Goal: Task Accomplishment & Management: Manage account settings

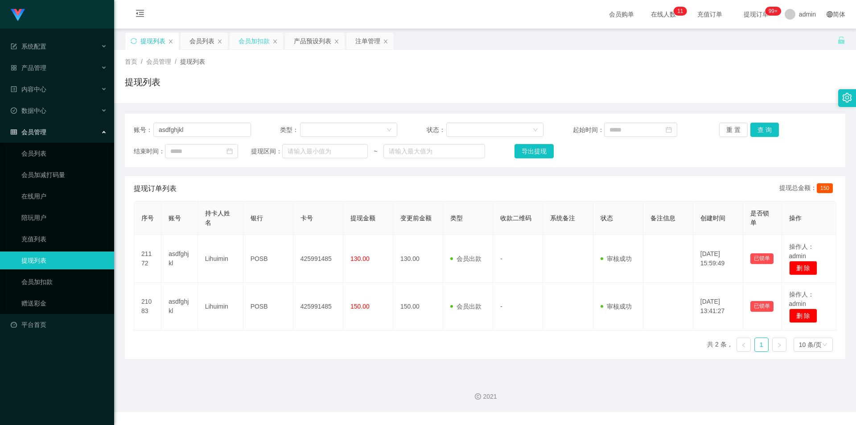
click at [255, 40] on div "会员加扣款" at bounding box center [253, 41] width 31 height 17
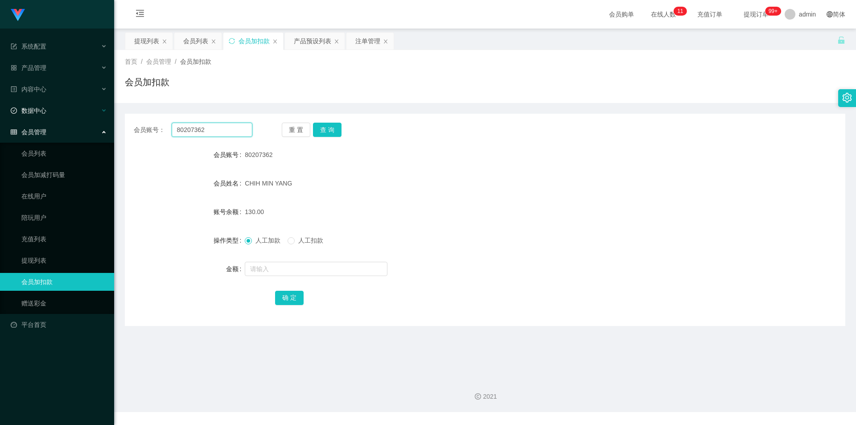
drag, startPoint x: 214, startPoint y: 128, endPoint x: 0, endPoint y: 102, distance: 216.0
click at [0, 102] on section "系统配置 产品管理 产品列表 产品预设列表 开奖记录 注单管理 即时注单 内容中心 数据中心 会员管理 会员列表 会员加减打码量 在线用户 陪玩用户 充值列表…" at bounding box center [428, 206] width 856 height 412
paste input "Applews"
type input "Applews"
click at [330, 125] on button "查 询" at bounding box center [327, 130] width 29 height 14
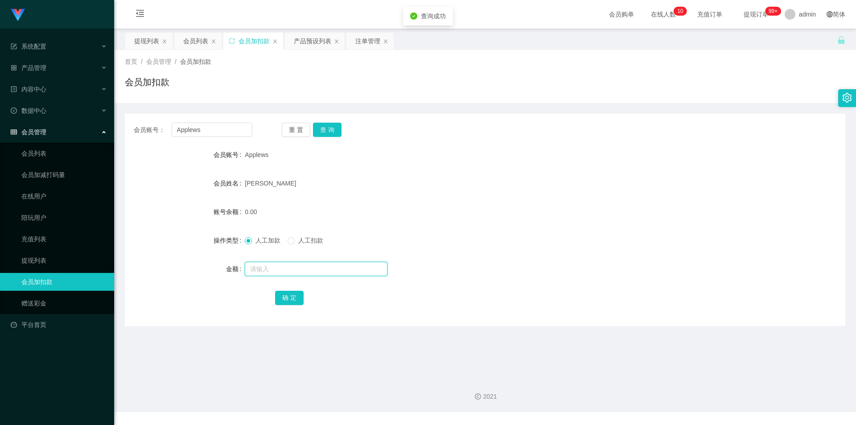
click at [261, 267] on input "text" at bounding box center [316, 269] width 143 height 14
type input "100"
click at [284, 294] on button "确 定" at bounding box center [289, 298] width 29 height 14
click at [652, 188] on div "[PERSON_NAME]" at bounding box center [455, 183] width 420 height 18
click at [728, 104] on div "会员账号： Applews 重 置 查 询 会员账号 Applews 会员姓名 [PERSON_NAME] 账号余额 100.00 操作类型 人工加款 人工扣…" at bounding box center [485, 214] width 720 height 223
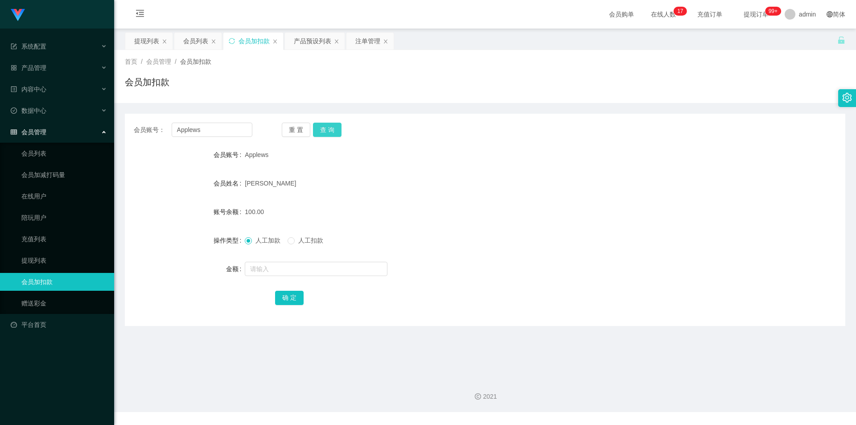
click at [341, 125] on button "查 询" at bounding box center [327, 130] width 29 height 14
click at [315, 126] on button "查 询" at bounding box center [327, 130] width 29 height 14
click at [325, 126] on button "查 询" at bounding box center [327, 130] width 29 height 14
drag, startPoint x: 593, startPoint y: 77, endPoint x: 626, endPoint y: 66, distance: 34.8
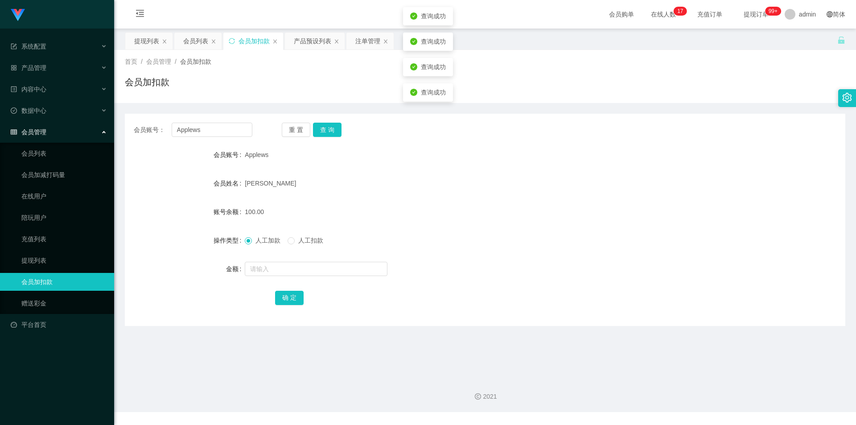
click at [615, 70] on div "首页 / 会员管理 / 会员加扣款 / 会员加扣款" at bounding box center [485, 76] width 720 height 39
drag, startPoint x: 222, startPoint y: 133, endPoint x: 49, endPoint y: 129, distance: 173.9
click at [0, 127] on section "系统配置 产品管理 产品列表 产品预设列表 开奖记录 注单管理 即时注单 内容中心 数据中心 会员管理 会员列表 会员加减打码量 在线用户 陪玩用户 充值列表…" at bounding box center [428, 206] width 856 height 412
click at [326, 127] on button "查 询" at bounding box center [327, 130] width 29 height 14
drag, startPoint x: 283, startPoint y: 94, endPoint x: 275, endPoint y: 92, distance: 7.5
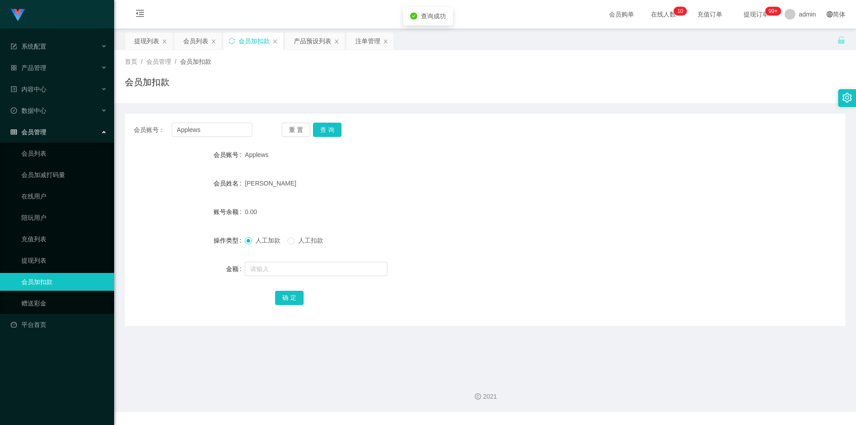
click at [282, 94] on div "会员加扣款" at bounding box center [485, 85] width 720 height 21
click at [142, 38] on div "提现列表" at bounding box center [146, 41] width 25 height 17
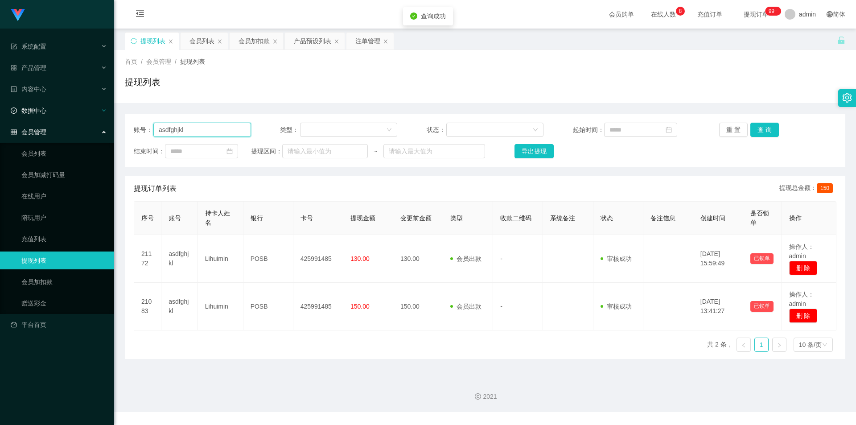
drag, startPoint x: 215, startPoint y: 130, endPoint x: 0, endPoint y: 119, distance: 215.1
click at [0, 119] on section "系统配置 产品管理 产品列表 产品预设列表 开奖记录 注单管理 即时注单 内容中心 数据中心 会员管理 会员列表 会员加减打码量 在线用户 陪玩用户 充值列表…" at bounding box center [428, 206] width 856 height 412
paste input "Applews"
type input "Applews"
click at [761, 127] on button "查 询" at bounding box center [764, 130] width 29 height 14
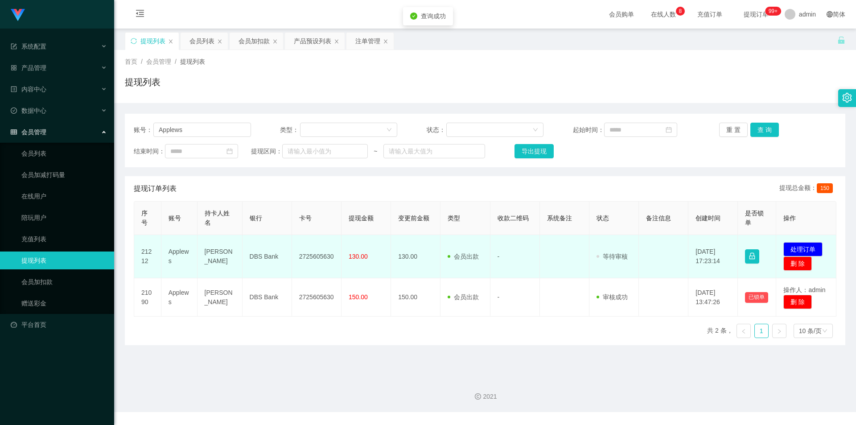
click at [310, 258] on td "2725605630" at bounding box center [316, 256] width 49 height 43
copy td "2725605630"
click at [810, 249] on button "处理订单" at bounding box center [802, 249] width 39 height 14
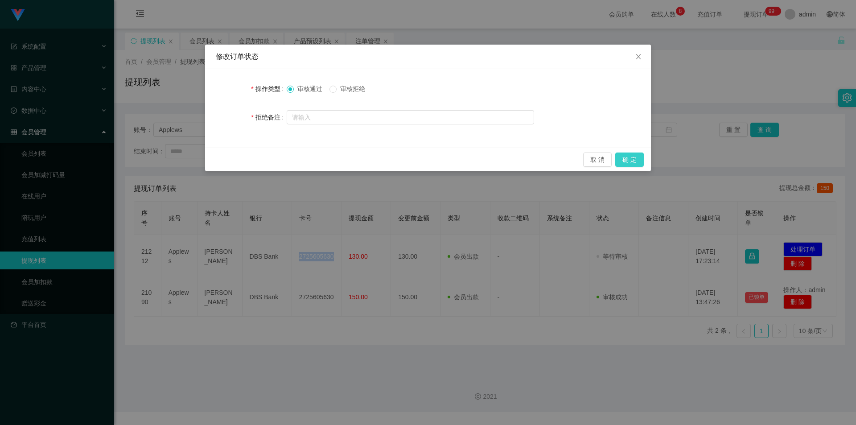
click at [634, 160] on button "确 定" at bounding box center [629, 159] width 29 height 14
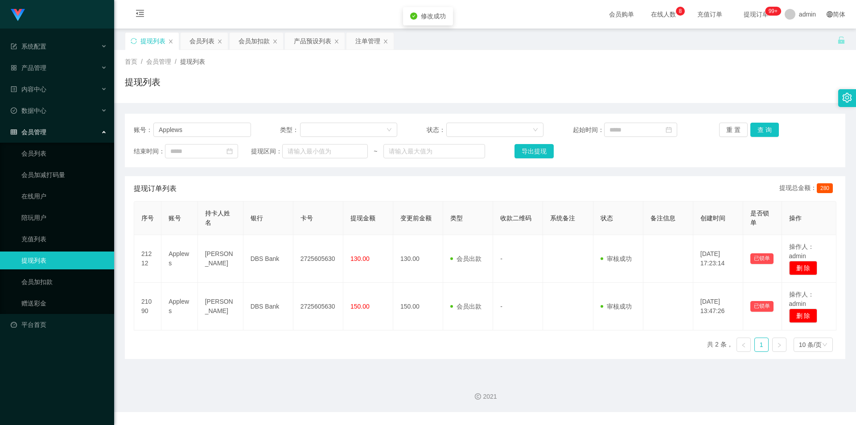
click at [750, 85] on div "提现列表" at bounding box center [485, 85] width 720 height 21
click at [649, 74] on div "首页 / 会员管理 / 提现列表 / 提现列表" at bounding box center [485, 76] width 720 height 39
click at [199, 41] on div "会员列表" at bounding box center [201, 41] width 25 height 17
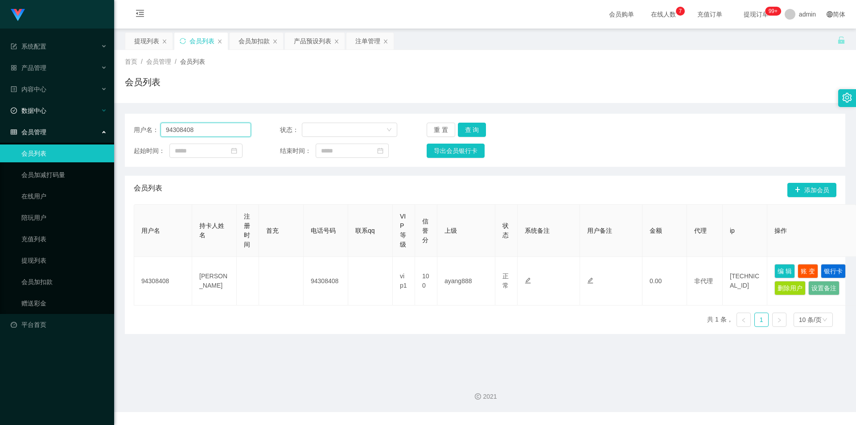
paste input "Peiixian"
drag, startPoint x: 206, startPoint y: 129, endPoint x: 1, endPoint y: 109, distance: 205.6
click at [0, 109] on section "系统配置 产品管理 产品列表 产品预设列表 开奖记录 注单管理 即时注单 内容中心 数据中心 会员管理 会员列表 会员加减打码量 在线用户 陪玩用户 充值列表…" at bounding box center [428, 206] width 856 height 412
click at [470, 127] on button "查 询" at bounding box center [472, 130] width 29 height 14
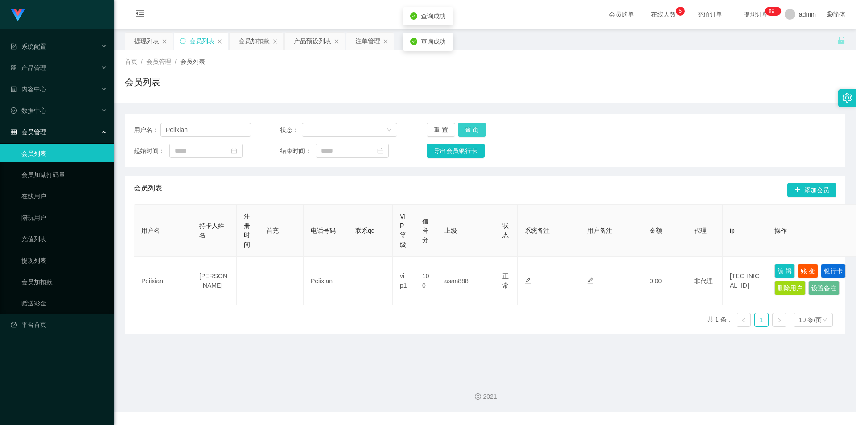
click at [476, 127] on button "查 询" at bounding box center [472, 130] width 29 height 14
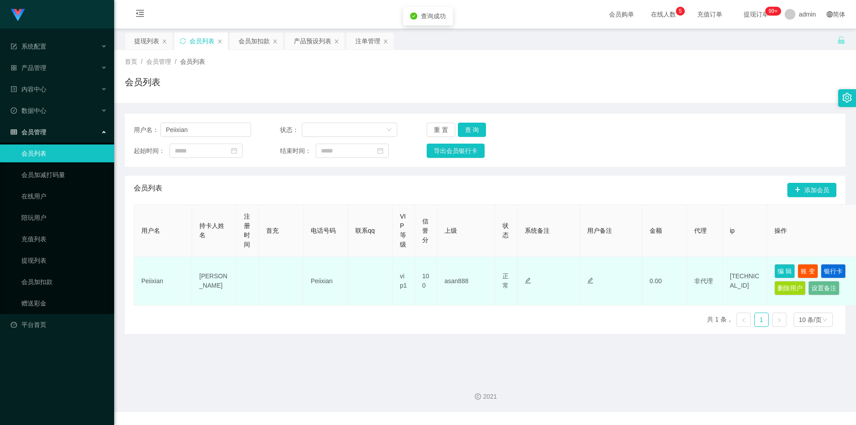
click at [154, 282] on td "Peiixian" at bounding box center [163, 281] width 58 height 49
copy td "Peiixian"
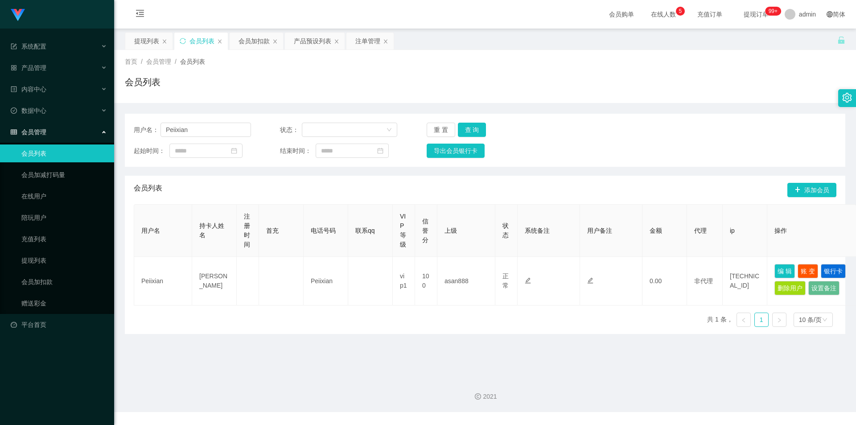
click at [714, 56] on div "首页 / 会员管理 / 会员列表 / 会员列表" at bounding box center [485, 76] width 742 height 53
drag, startPoint x: 203, startPoint y: 127, endPoint x: 49, endPoint y: 97, distance: 156.7
click at [0, 95] on section "系统配置 产品管理 产品列表 产品预设列表 开奖记录 注单管理 即时注单 内容中心 数据中心 会员管理 会员列表 会员加减打码量 在线用户 陪玩用户 充值列表…" at bounding box center [428, 206] width 856 height 412
paste input "asdfghikl"
click at [465, 128] on button "查 询" at bounding box center [472, 130] width 29 height 14
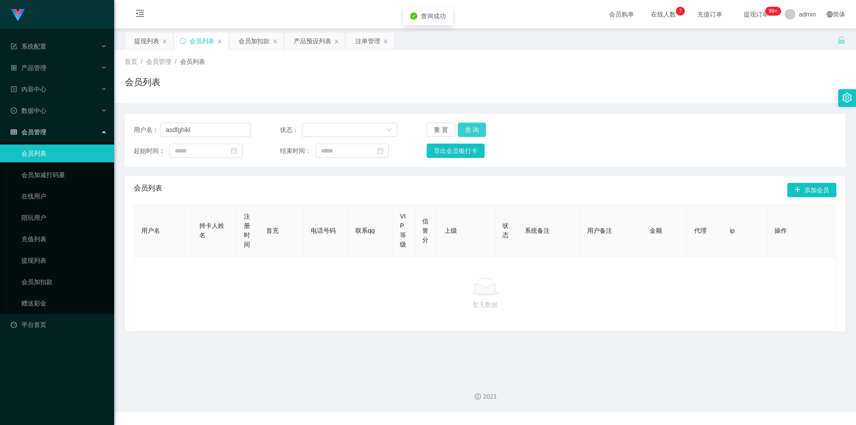
click at [465, 128] on button "查 询" at bounding box center [472, 130] width 29 height 14
drag, startPoint x: 641, startPoint y: 136, endPoint x: 810, endPoint y: 35, distance: 195.7
click at [643, 135] on div "用户名： asdfghikl 状态： 重 置 查 询" at bounding box center [485, 130] width 703 height 14
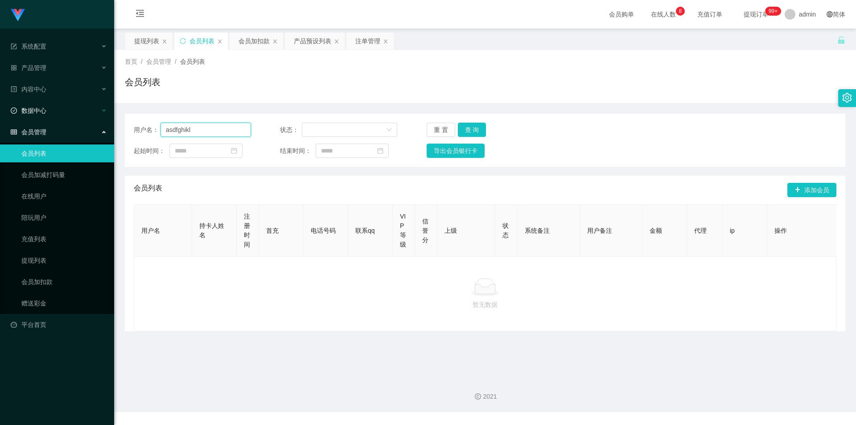
paste input "j"
drag, startPoint x: 197, startPoint y: 128, endPoint x: 0, endPoint y: 113, distance: 198.0
click at [0, 113] on section "系统配置 产品管理 产品列表 产品预设列表 开奖记录 注单管理 即时注单 内容中心 数据中心 会员管理 会员列表 会员加减打码量 在线用户 陪玩用户 充值列表…" at bounding box center [428, 206] width 856 height 412
click at [471, 125] on button "查 询" at bounding box center [472, 130] width 29 height 14
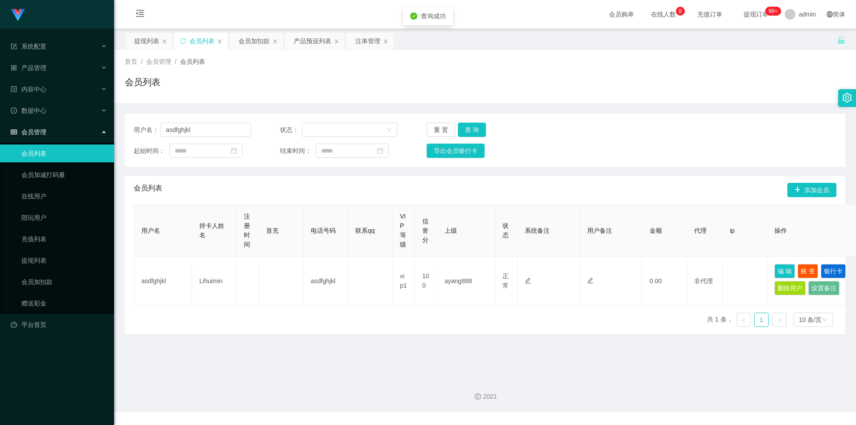
click at [575, 127] on div "用户名： asdfghjkl 状态： 重 置 查 询" at bounding box center [485, 130] width 703 height 14
click at [618, 166] on div "用户名： asdfghjkl 状态： 重 置 查 询 起始时间： 结束时间： 导出会员银行卡" at bounding box center [485, 140] width 720 height 53
drag, startPoint x: 208, startPoint y: 132, endPoint x: 0, endPoint y: 103, distance: 210.1
click at [0, 103] on section "系统配置 产品管理 产品列表 产品预设列表 开奖记录 注单管理 即时注单 内容中心 数据中心 会员管理 会员列表 会员加减打码量 在线用户 陪玩用户 充值列表…" at bounding box center [428, 206] width 856 height 412
paste input "86663734"
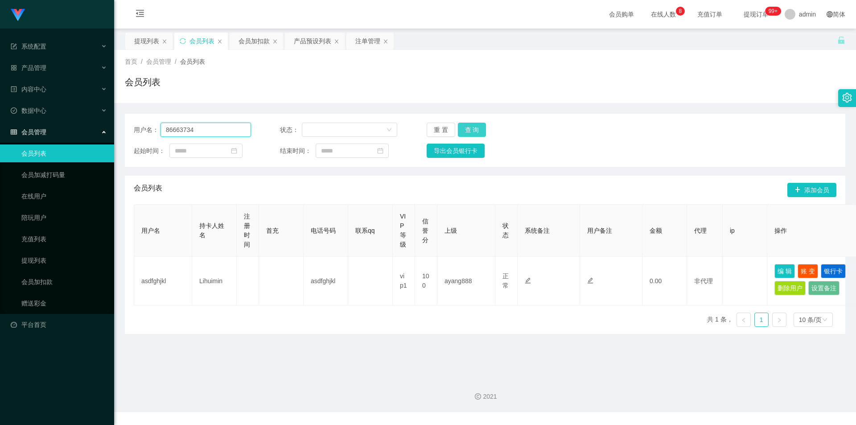
type input "86663734"
click at [470, 129] on button "查 询" at bounding box center [472, 130] width 29 height 14
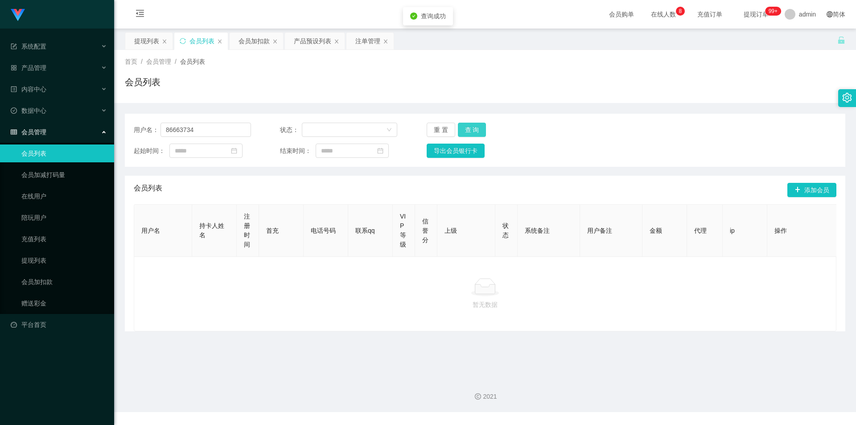
click at [470, 128] on button "查 询" at bounding box center [472, 130] width 29 height 14
click at [340, 59] on div "首页 / 会员管理 / 会员列表 /" at bounding box center [485, 61] width 720 height 9
click at [250, 38] on div "会员加扣款" at bounding box center [253, 41] width 31 height 17
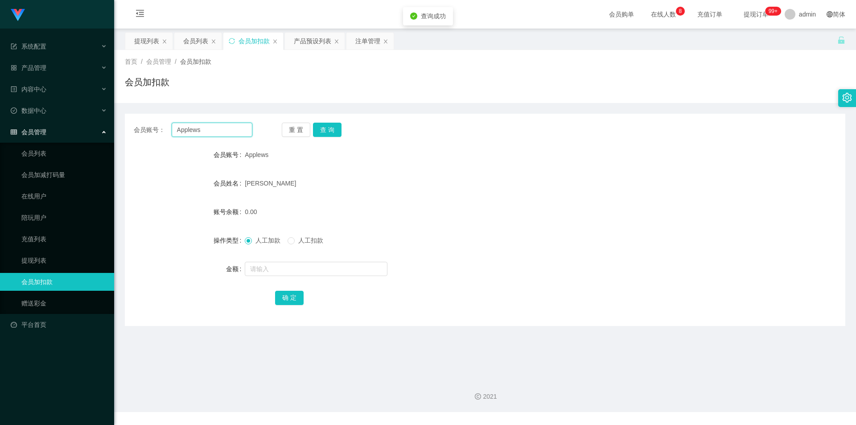
paste input "86663734"
drag, startPoint x: 210, startPoint y: 133, endPoint x: 0, endPoint y: 126, distance: 209.6
click at [0, 126] on section "系统配置 产品管理 产品列表 产品预设列表 开奖记录 注单管理 即时注单 内容中心 数据中心 会员管理 会员列表 会员加减打码量 在线用户 陪玩用户 充值列表…" at bounding box center [428, 206] width 856 height 412
type input "86663734"
click at [326, 127] on button "查 询" at bounding box center [327, 130] width 29 height 14
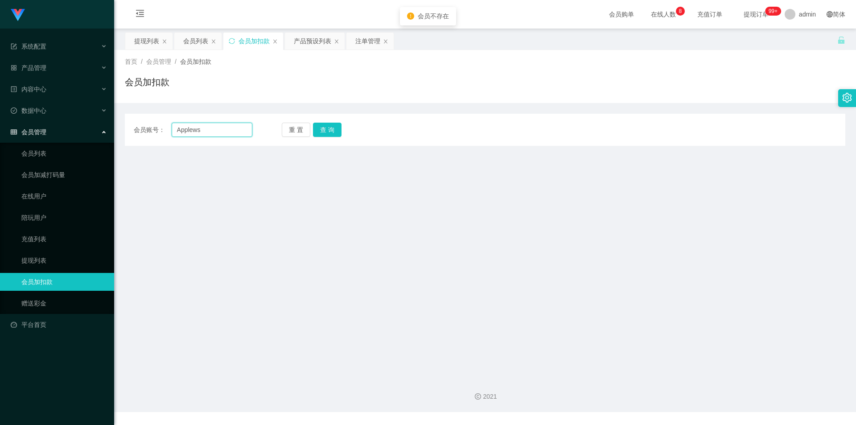
click at [227, 133] on input "Applews" at bounding box center [212, 130] width 81 height 14
drag, startPoint x: 152, startPoint y: 130, endPoint x: 38, endPoint y: 131, distance: 114.6
click at [38, 131] on section "系统配置 产品管理 产品列表 产品预设列表 开奖记录 注单管理 即时注单 内容中心 数据中心 会员管理 会员列表 会员加减打码量 在线用户 陪玩用户 充值列表…" at bounding box center [428, 206] width 856 height 412
type input "Applews"
click at [321, 130] on button "查 询" at bounding box center [327, 130] width 29 height 14
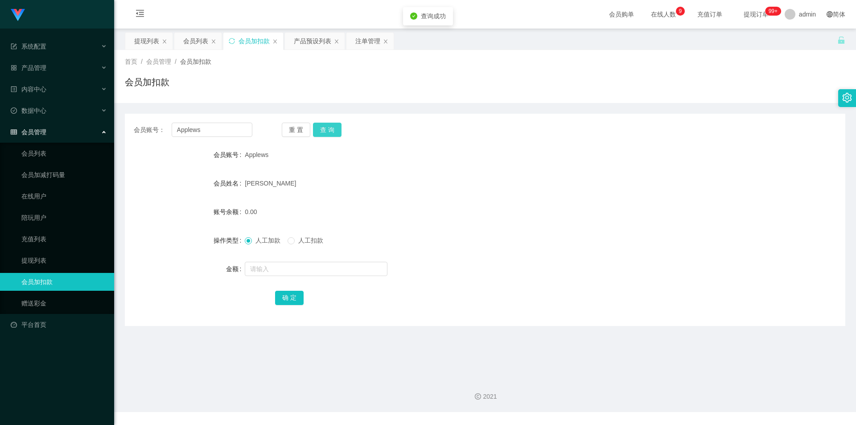
click at [321, 130] on button "查 询" at bounding box center [327, 130] width 29 height 14
click at [271, 101] on div "首页 / 会员管理 / 会员加扣款 / 会员加扣款" at bounding box center [485, 76] width 742 height 53
click at [192, 42] on div "会员列表" at bounding box center [195, 41] width 25 height 17
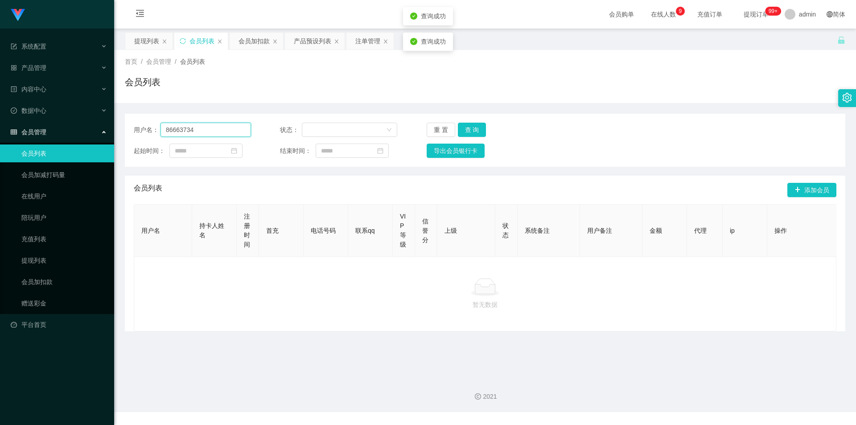
drag, startPoint x: 215, startPoint y: 128, endPoint x: 130, endPoint y: 130, distance: 85.2
click at [0, 129] on section "系统配置 产品管理 产品列表 产品预设列表 开奖记录 注单管理 即时注单 内容中心 数据中心 会员管理 会员列表 会员加减打码量 在线用户 陪玩用户 充值列表…" at bounding box center [428, 206] width 856 height 412
paste input "Applews"
click at [472, 128] on button "查 询" at bounding box center [472, 130] width 29 height 14
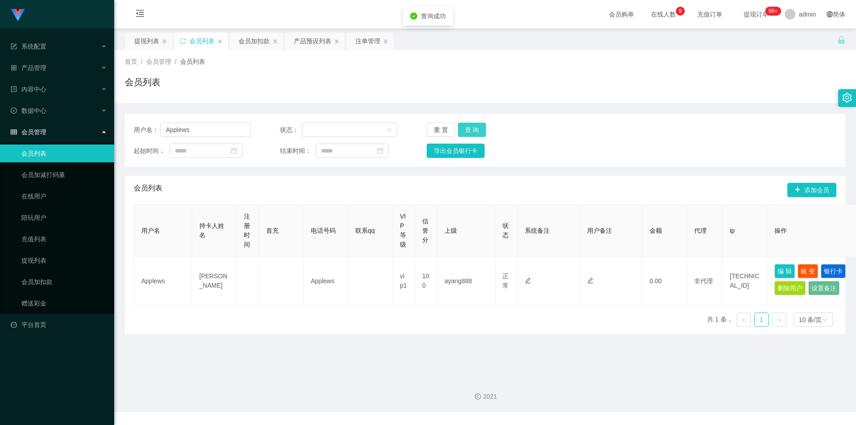
click at [472, 128] on button "查 询" at bounding box center [472, 130] width 29 height 14
click at [680, 109] on div "用户名： Applews 状态： 重 置 查 询 起始时间： 结束时间： 导出会员银行卡 会员列表 添加会员 用户名 持卡人姓名 注册时间 首充 电话号码 联…" at bounding box center [485, 218] width 720 height 231
drag, startPoint x: 217, startPoint y: 130, endPoint x: 13, endPoint y: 114, distance: 204.8
click at [0, 115] on section "系统配置 产品管理 产品列表 产品预设列表 开奖记录 注单管理 即时注单 内容中心 数据中心 会员管理 会员列表 会员加减打码量 在线用户 陪玩用户 充值列表…" at bounding box center [428, 206] width 856 height 412
paste input "80207362"
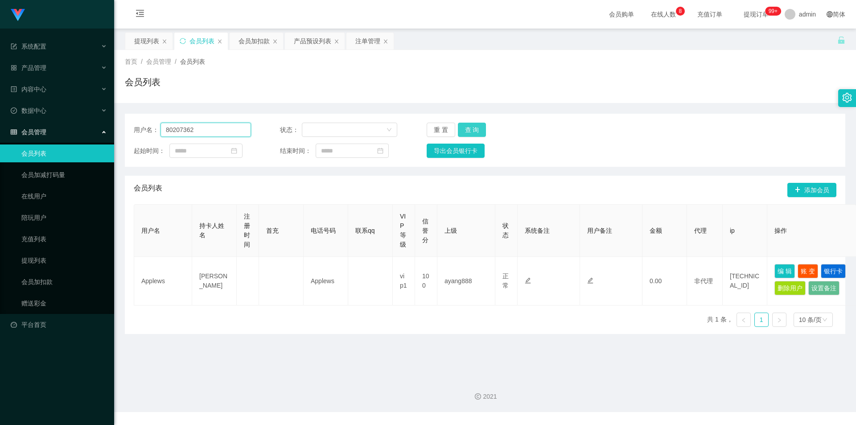
type input "80207362"
click at [473, 125] on button "查 询" at bounding box center [472, 130] width 29 height 14
click at [420, 90] on div "会员列表" at bounding box center [485, 85] width 720 height 21
click at [148, 37] on div "提现列表" at bounding box center [146, 41] width 25 height 17
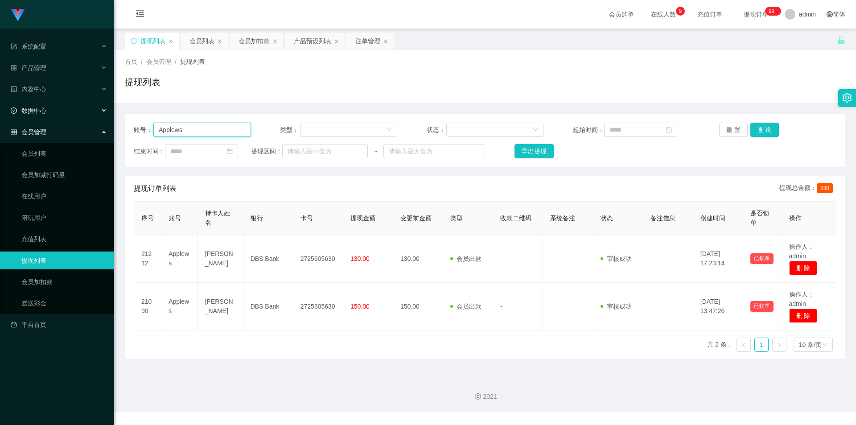
drag, startPoint x: 207, startPoint y: 132, endPoint x: 0, endPoint y: 107, distance: 208.2
click at [0, 107] on section "系统配置 产品管理 产品列表 产品预设列表 开奖记录 注单管理 即时注单 内容中心 数据中心 会员管理 会员列表 会员加减打码量 在线用户 陪玩用户 充值列表…" at bounding box center [428, 206] width 856 height 412
paste input "80207362"
type input "80207362"
click at [755, 128] on button "查 询" at bounding box center [764, 130] width 29 height 14
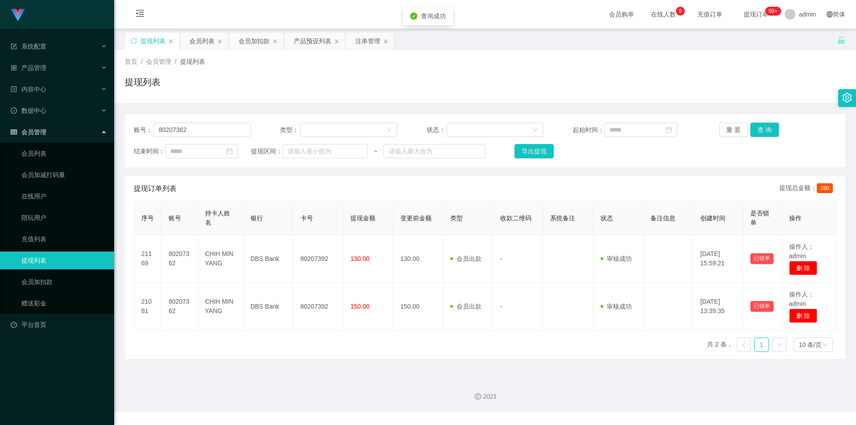
click at [763, 77] on div "提现列表" at bounding box center [485, 85] width 720 height 21
click at [758, 70] on div "首页 / 会员管理 / 提现列表 / 提现列表" at bounding box center [485, 76] width 720 height 39
click at [363, 38] on div "注单管理" at bounding box center [367, 41] width 25 height 17
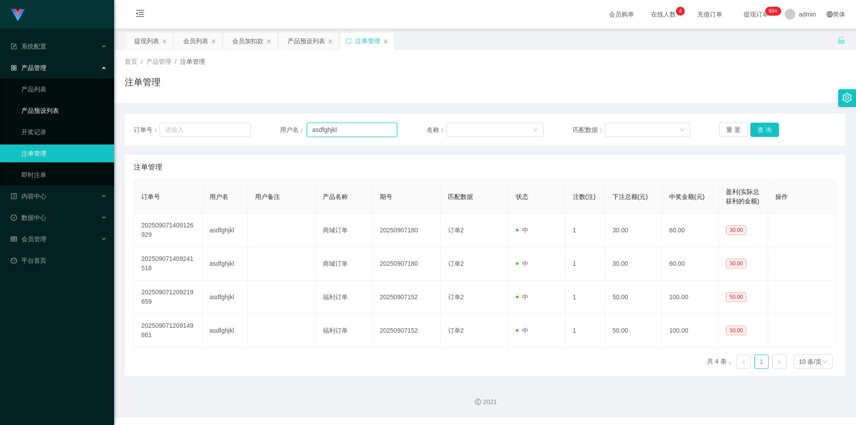
drag, startPoint x: 1, startPoint y: 110, endPoint x: 282, endPoint y: 117, distance: 280.5
click at [0, 110] on section "系统配置 产品管理 产品列表 产品预设列表 开奖记录 注单管理 即时注单 内容中心 数据中心 会员管理 会员列表 会员加减打码量 在线用户 陪玩用户 充值列表…" at bounding box center [428, 208] width 856 height 417
paste input "94308408"
type input "94308408"
click at [758, 127] on button "查 询" at bounding box center [764, 130] width 29 height 14
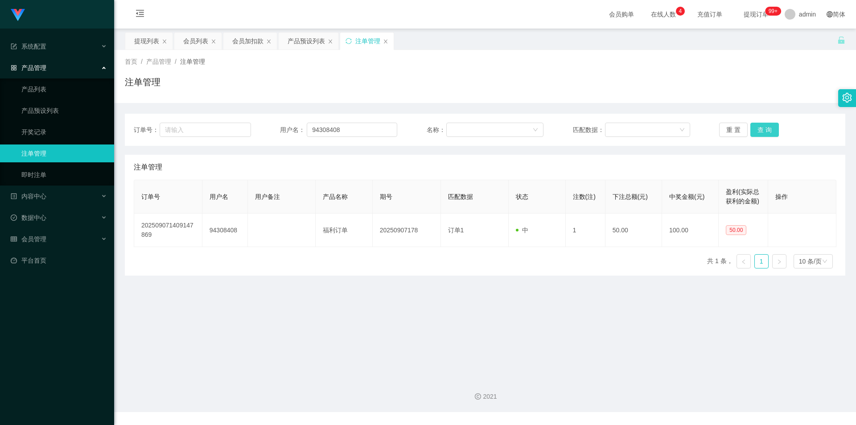
click at [758, 127] on button "查 询" at bounding box center [764, 130] width 29 height 14
click at [772, 78] on div "注单管理" at bounding box center [485, 85] width 720 height 21
click at [799, 66] on div "首页 / 产品管理 / 注单管理 /" at bounding box center [485, 61] width 720 height 9
